Goal: Task Accomplishment & Management: Manage account settings

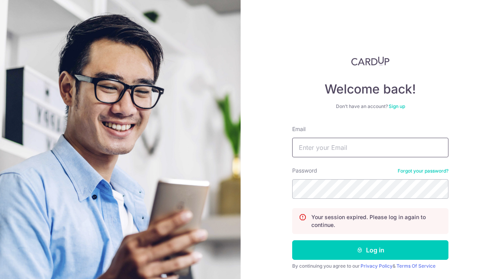
type input "[EMAIL_ADDRESS][DOMAIN_NAME]"
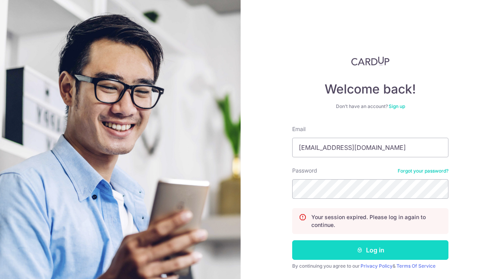
click at [350, 245] on button "Log in" at bounding box center [370, 250] width 156 height 20
